Goal: Transaction & Acquisition: Book appointment/travel/reservation

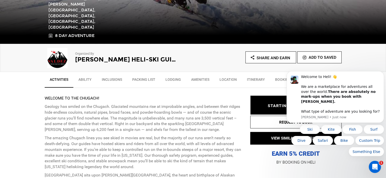
click at [166, 122] on p "Geology has smiled on the Chugach. Glaciated mountains rise at improbable angle…" at bounding box center [144, 118] width 198 height 29
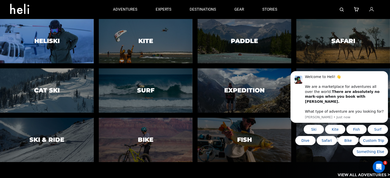
click at [58, 44] on h3 "Heliski" at bounding box center [46, 41] width 25 height 7
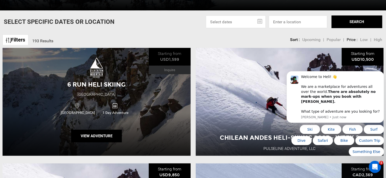
scroll to position [152, 0]
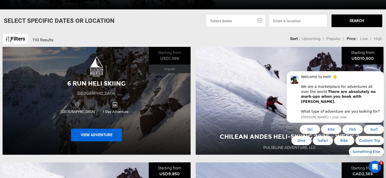
click at [98, 135] on button "View Adventure" at bounding box center [96, 135] width 51 height 13
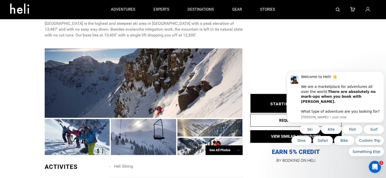
scroll to position [203, 0]
